Goal: Task Accomplishment & Management: Use online tool/utility

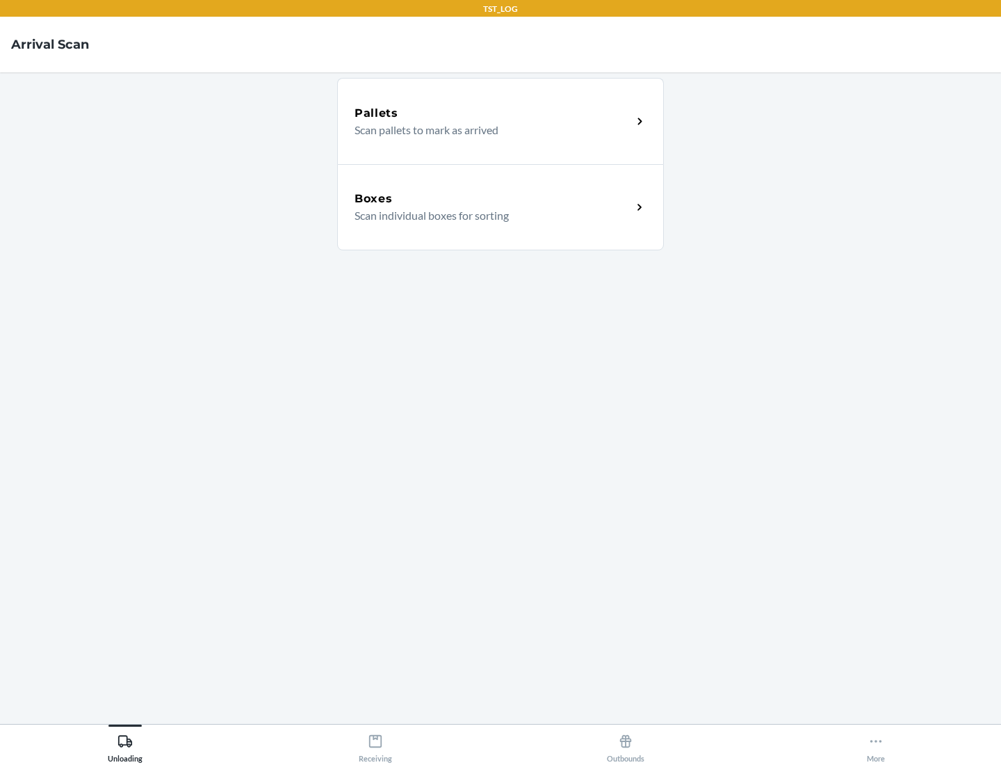
click at [493, 199] on div "Boxes" at bounding box center [493, 199] width 277 height 17
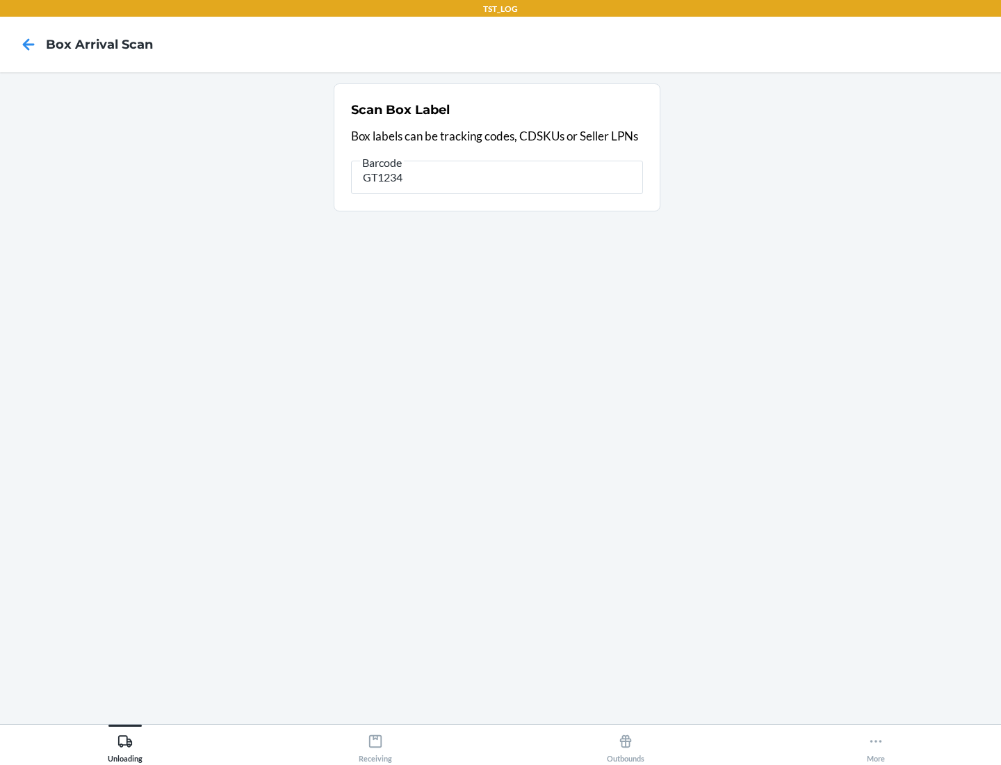
type input "GT1234"
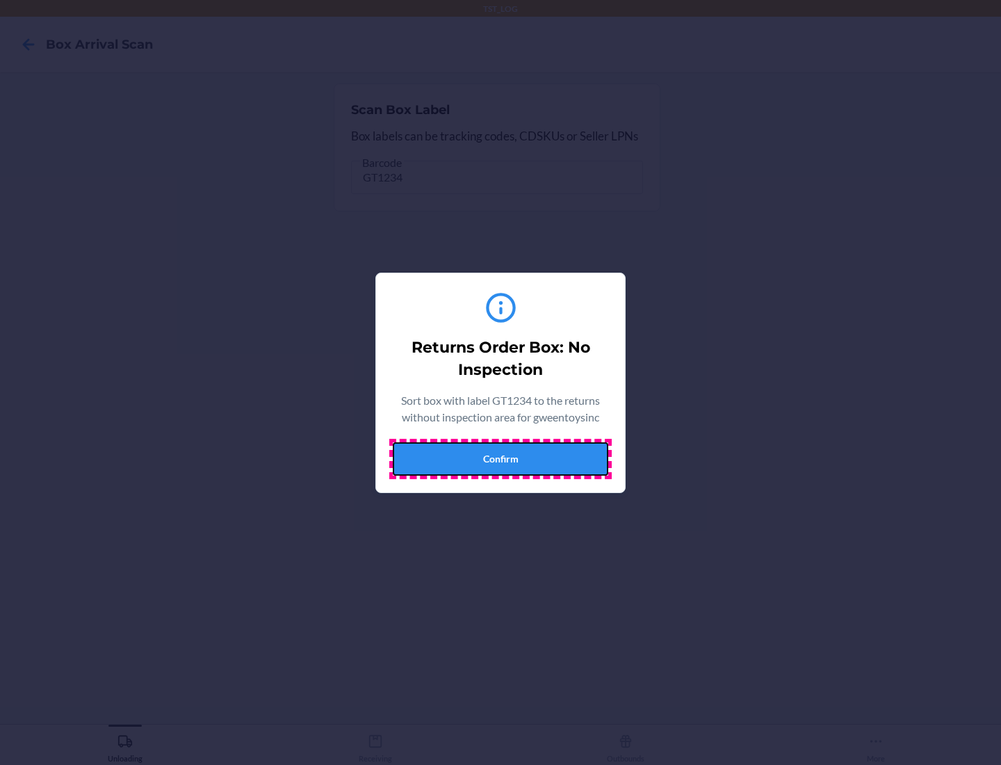
click at [501, 458] on button "Confirm" at bounding box center [501, 458] width 216 height 33
